Goal: Transaction & Acquisition: Register for event/course

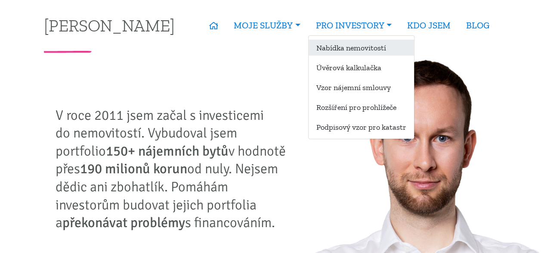
click at [340, 50] on link "Nabídka nemovitostí" at bounding box center [360, 48] width 105 height 16
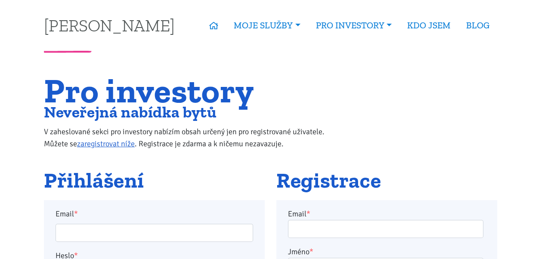
click at [216, 97] on h1 "Pro investory" at bounding box center [193, 90] width 298 height 29
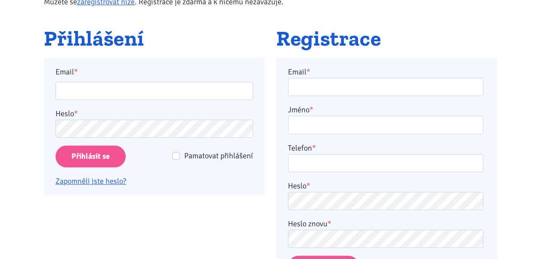
scroll to position [155, 0]
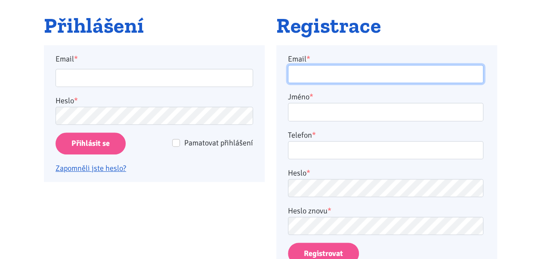
click at [336, 71] on input "Email *" at bounding box center [385, 74] width 195 height 19
type input "[EMAIL_ADDRESS][DOMAIN_NAME]"
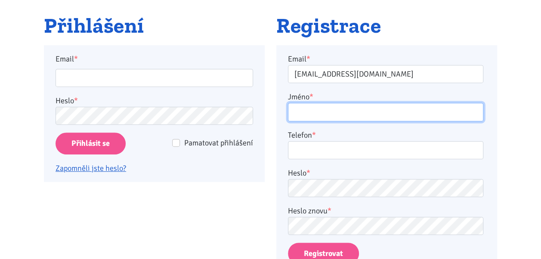
click at [325, 109] on input "Jméno *" at bounding box center [385, 112] width 195 height 19
type input "[PERSON_NAME]"
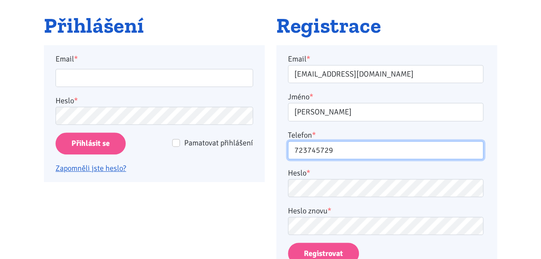
type input "723745729"
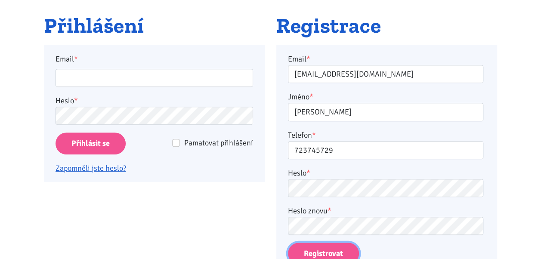
click at [328, 249] on button "Registrovat" at bounding box center [323, 254] width 71 height 22
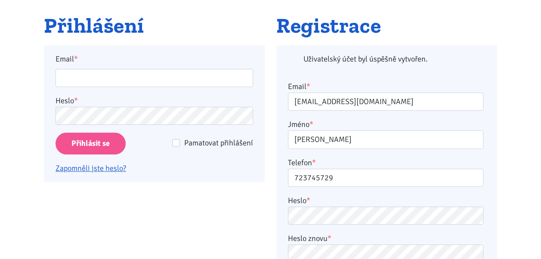
scroll to position [200, 0]
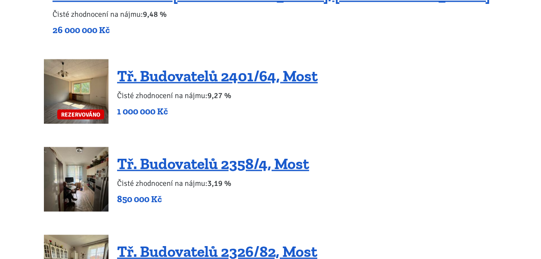
scroll to position [869, 0]
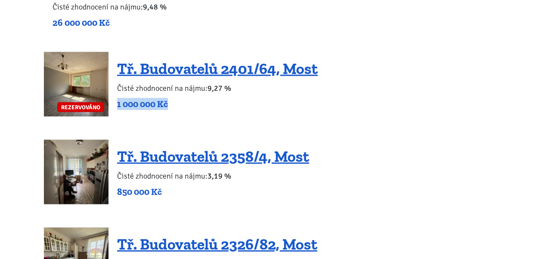
drag, startPoint x: 537, startPoint y: 91, endPoint x: 537, endPoint y: 100, distance: 9.0
drag, startPoint x: 537, startPoint y: 100, endPoint x: 495, endPoint y: 99, distance: 41.7
click at [495, 99] on div "REZERVOVÁNO Tř. Budovatelů 2401/64, Most Čisté zhodnocení na nájmu: 9,27 % 1 00…" at bounding box center [270, 84] width 453 height 65
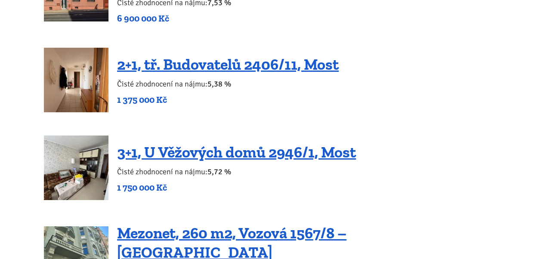
scroll to position [1404, 0]
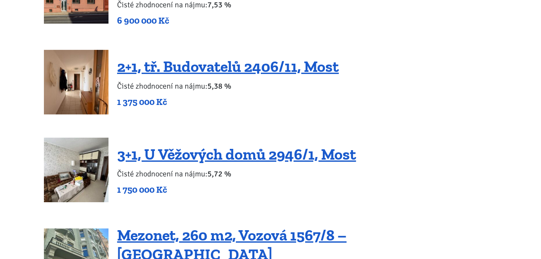
click at [236, 80] on p "Čisté zhodnocení na nájmu: 5,38 %" at bounding box center [228, 86] width 222 height 12
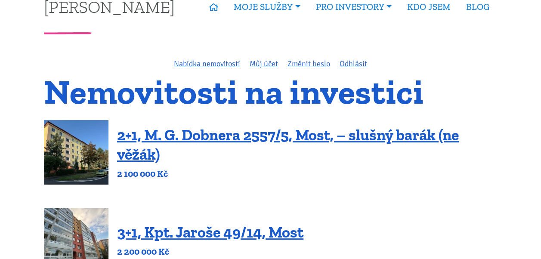
scroll to position [0, 0]
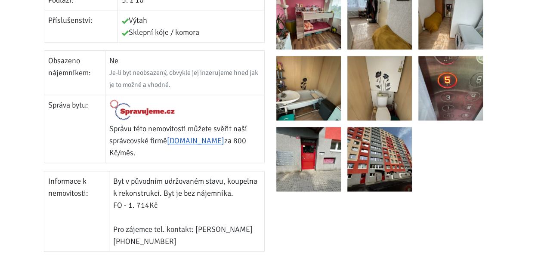
scroll to position [396, 0]
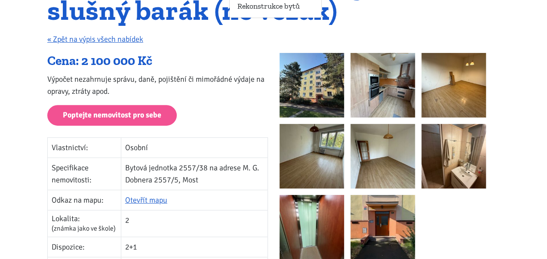
scroll to position [120, 0]
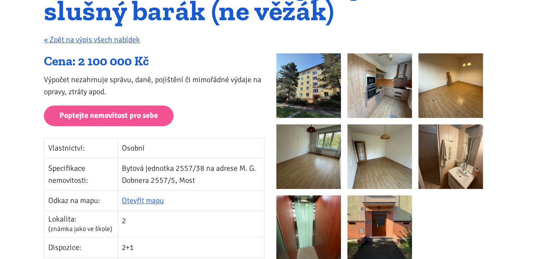
click at [304, 84] on img at bounding box center [308, 85] width 65 height 65
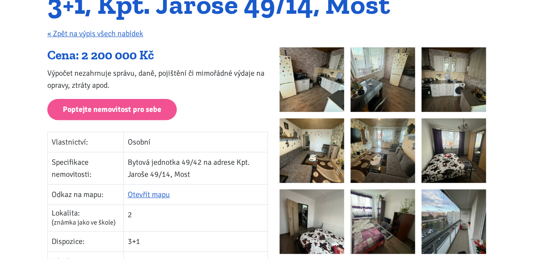
scroll to position [120, 0]
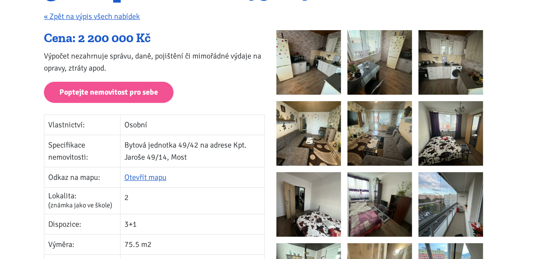
click at [310, 65] on img at bounding box center [308, 62] width 65 height 65
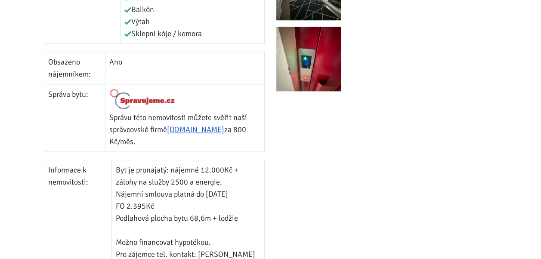
scroll to position [499, 0]
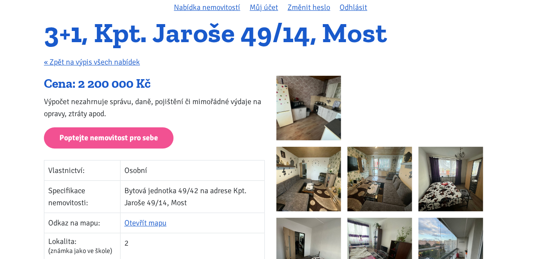
scroll to position [69, 0]
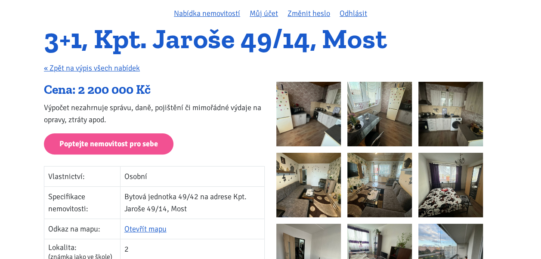
click at [328, 112] on img at bounding box center [308, 114] width 65 height 65
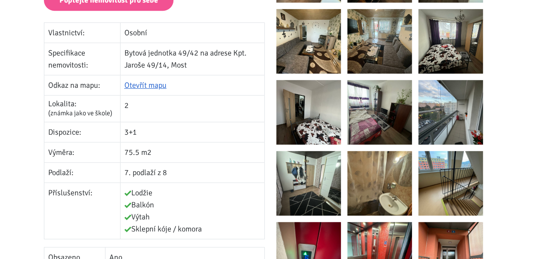
scroll to position [224, 0]
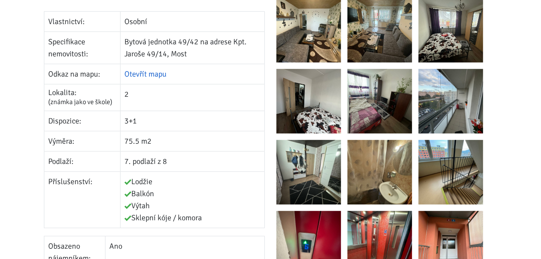
click at [154, 73] on link "Otevřít mapu" at bounding box center [145, 73] width 42 height 9
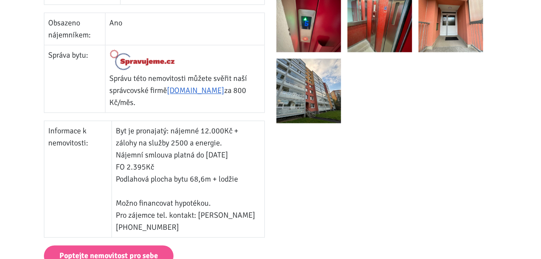
scroll to position [447, 0]
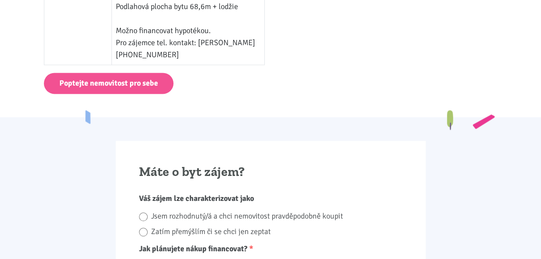
scroll to position [654, 0]
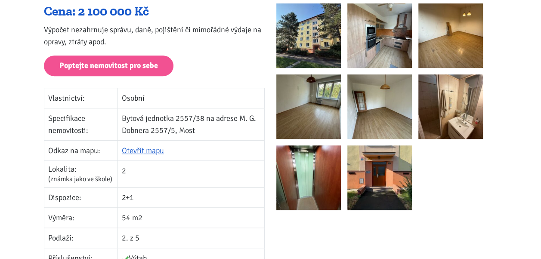
scroll to position [172, 0]
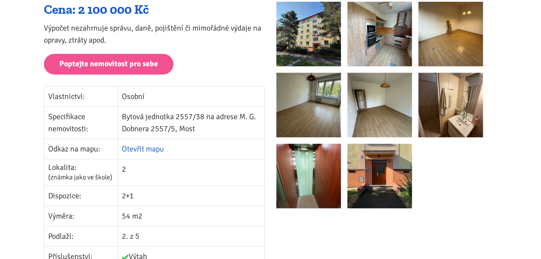
click at [151, 151] on link "Otevřít mapu" at bounding box center [143, 148] width 42 height 9
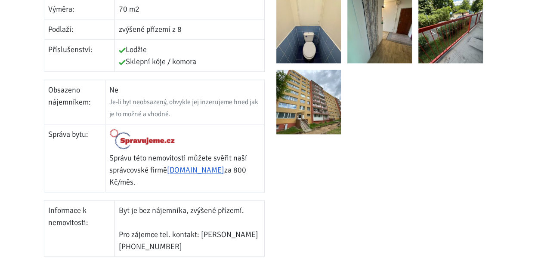
scroll to position [361, 0]
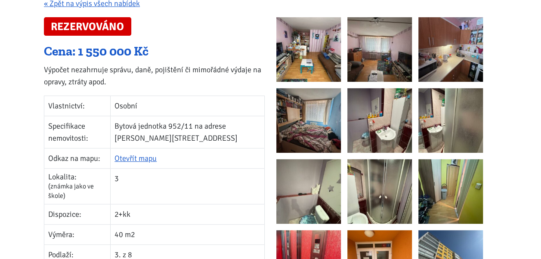
scroll to position [155, 0]
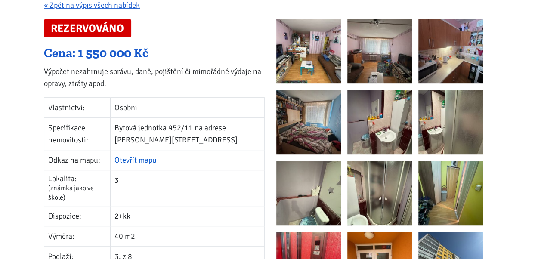
click at [155, 155] on link "Otevřít mapu" at bounding box center [135, 159] width 42 height 9
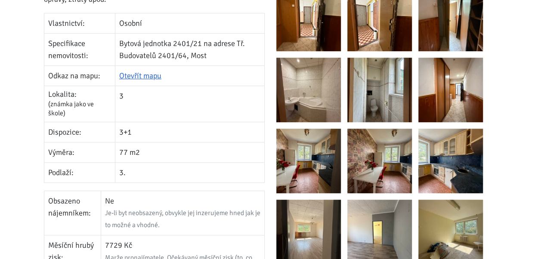
scroll to position [207, 0]
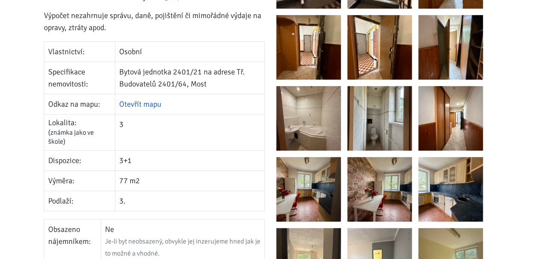
click at [140, 107] on link "Otevřít mapu" at bounding box center [140, 103] width 42 height 9
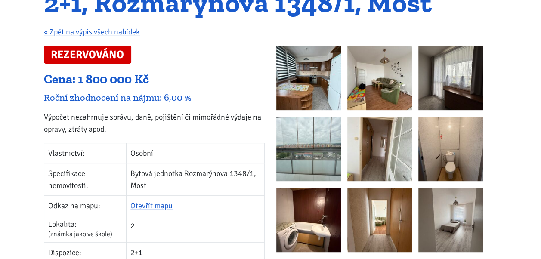
scroll to position [103, 0]
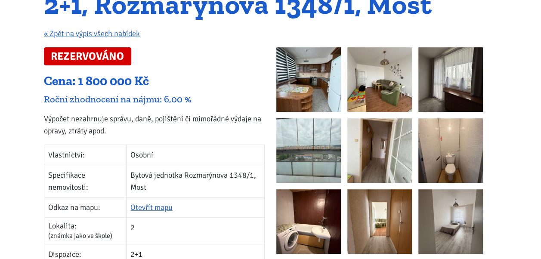
click at [318, 89] on img at bounding box center [308, 79] width 65 height 65
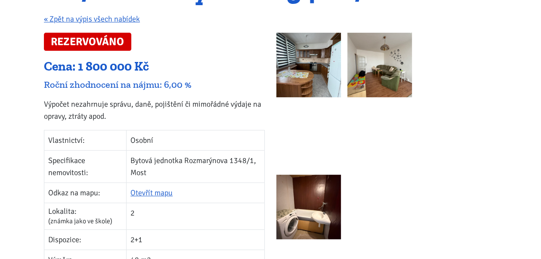
scroll to position [120, 0]
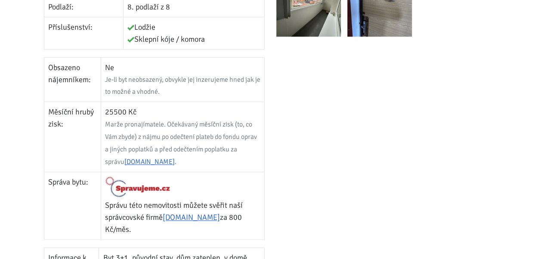
scroll to position [447, 0]
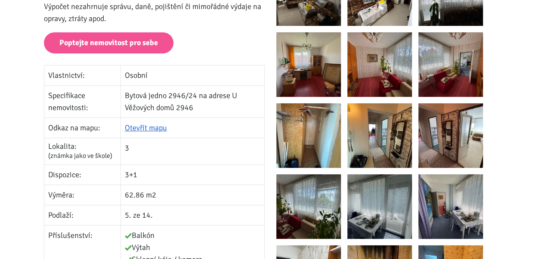
scroll to position [172, 0]
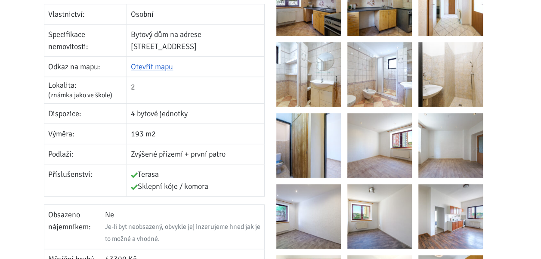
scroll to position [241, 0]
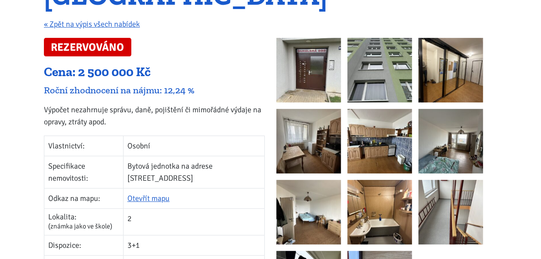
scroll to position [120, 0]
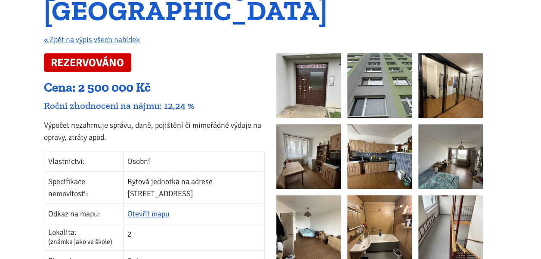
click at [305, 71] on img at bounding box center [308, 85] width 65 height 65
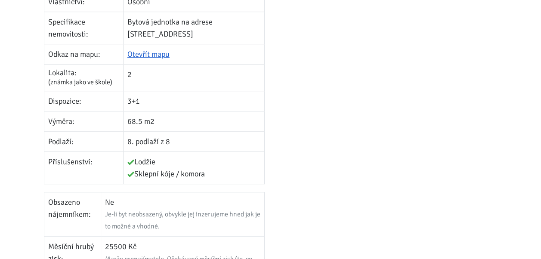
scroll to position [310, 0]
